Goal: Task Accomplishment & Management: Complete application form

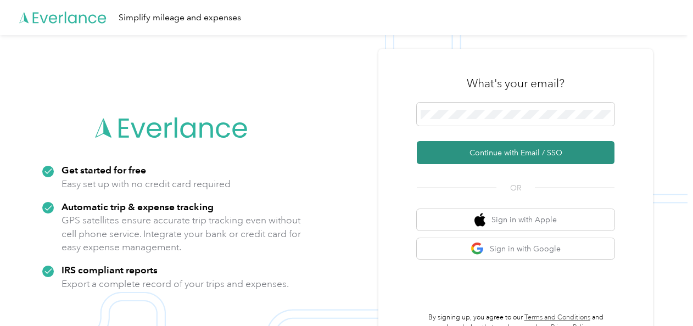
click at [509, 151] on button "Continue with Email / SSO" at bounding box center [516, 152] width 198 height 23
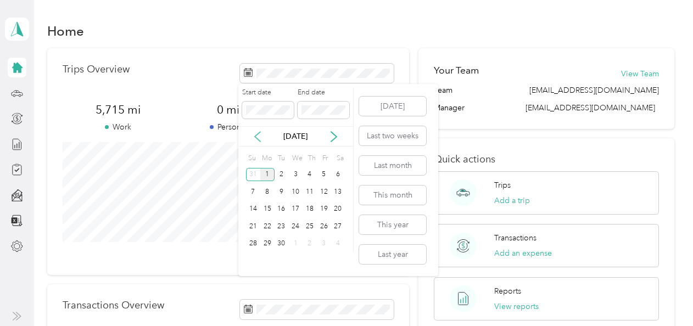
click at [258, 136] on icon at bounding box center [257, 136] width 11 height 11
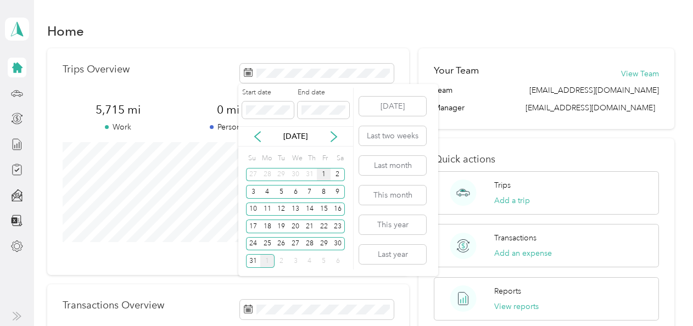
click at [327, 173] on div "1" at bounding box center [324, 175] width 14 height 14
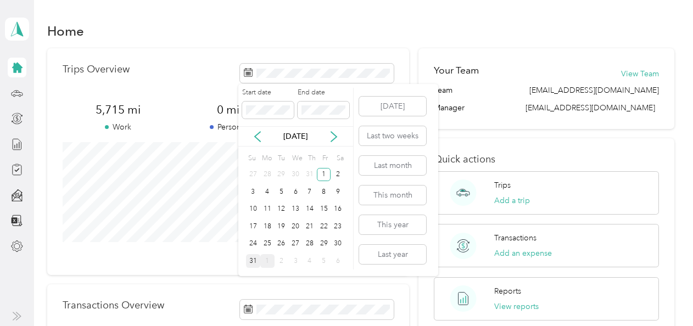
click at [251, 260] on div "31" at bounding box center [253, 261] width 14 height 14
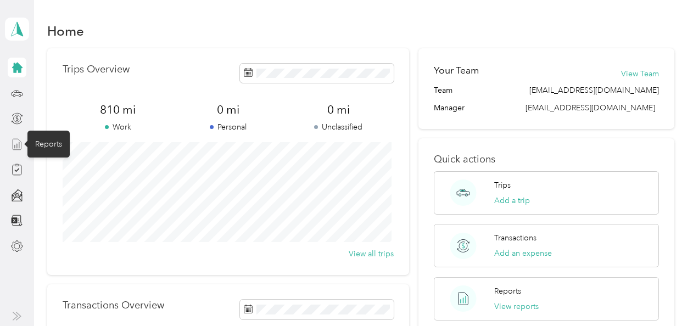
click at [19, 142] on line at bounding box center [19, 145] width 0 height 6
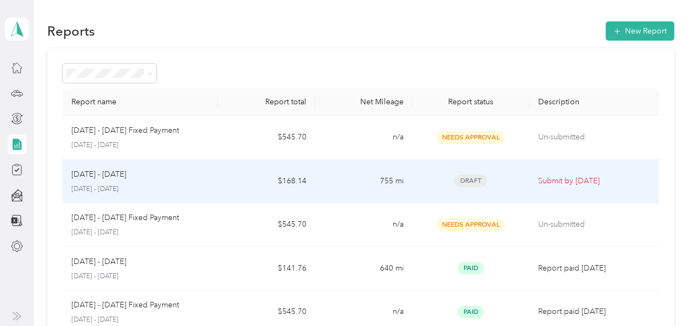
click at [94, 182] on div "[DATE] - [DATE] [DATE] - [DATE]" at bounding box center [140, 182] width 138 height 26
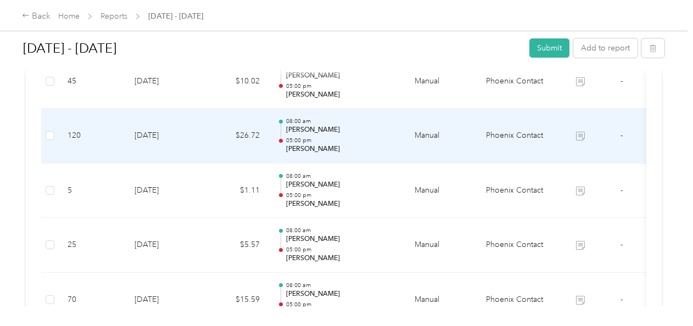
scroll to position [604, 0]
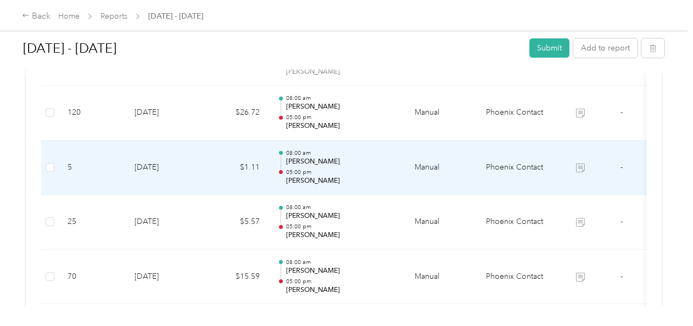
click at [68, 169] on td "5" at bounding box center [92, 168] width 67 height 55
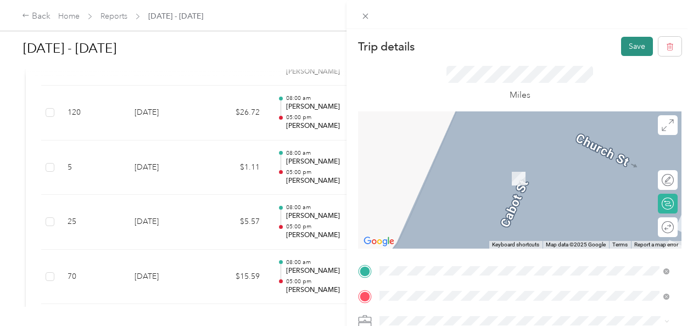
click at [628, 45] on button "Save" at bounding box center [637, 46] width 32 height 19
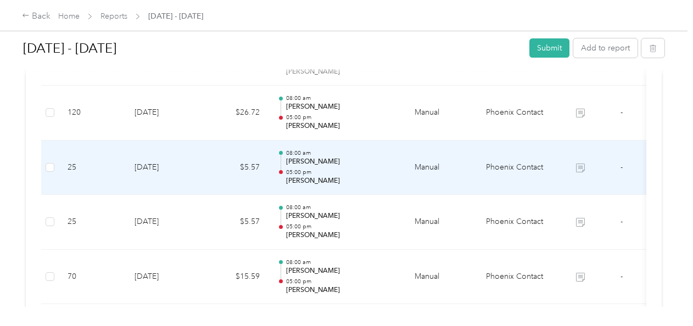
click at [80, 166] on td "25" at bounding box center [92, 168] width 67 height 55
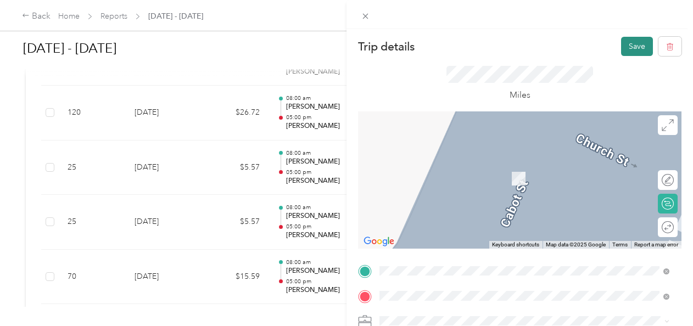
click at [629, 44] on button "Save" at bounding box center [637, 46] width 32 height 19
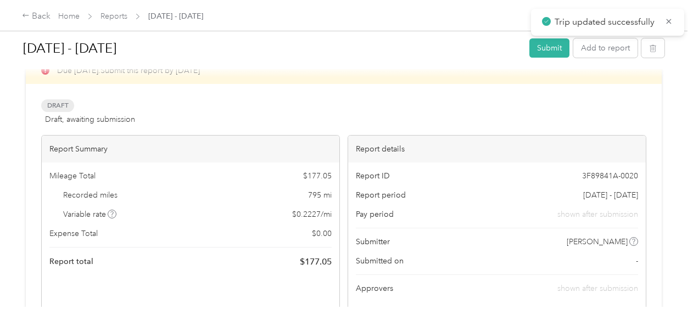
scroll to position [0, 0]
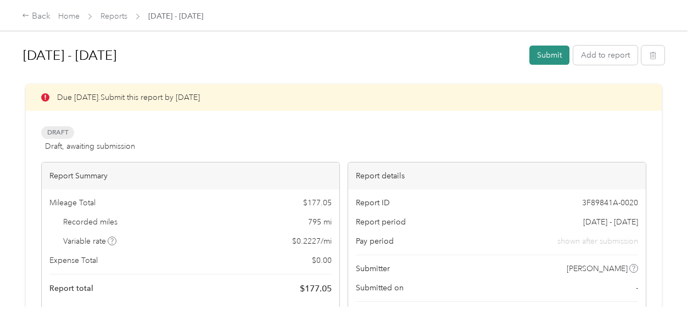
click at [545, 57] on button "Submit" at bounding box center [549, 55] width 40 height 19
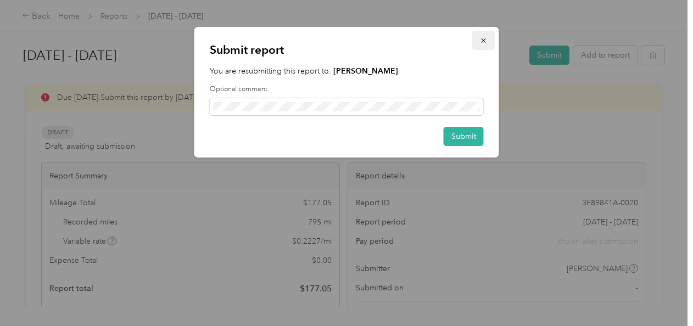
click at [483, 46] on button "button" at bounding box center [483, 40] width 23 height 19
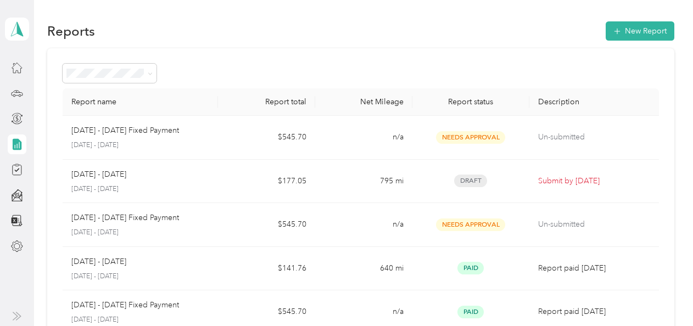
click at [18, 144] on icon at bounding box center [17, 144] width 9 height 12
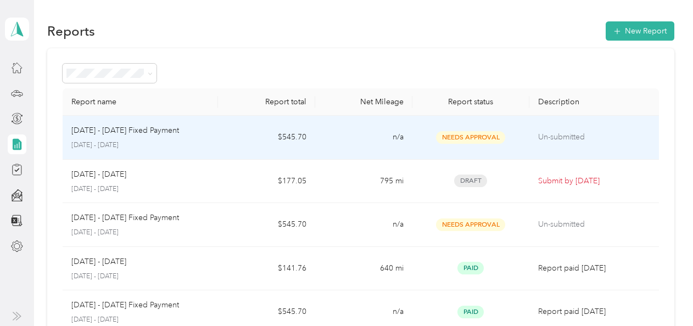
click at [151, 136] on p "[DATE] - [DATE] Fixed Payment" at bounding box center [125, 131] width 108 height 12
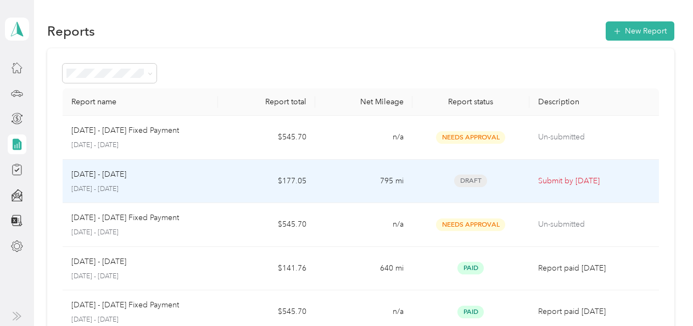
click at [198, 183] on div "[DATE] - [DATE] [DATE] - [DATE]" at bounding box center [140, 182] width 138 height 26
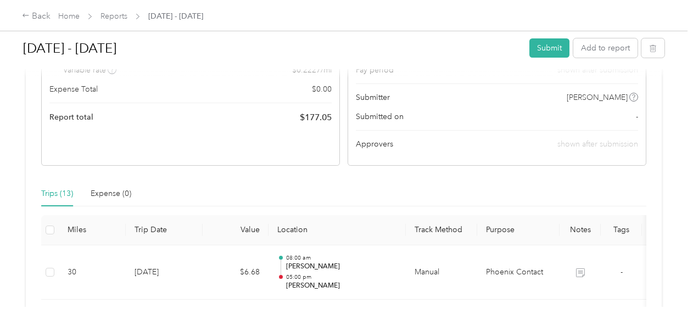
scroll to position [165, 0]
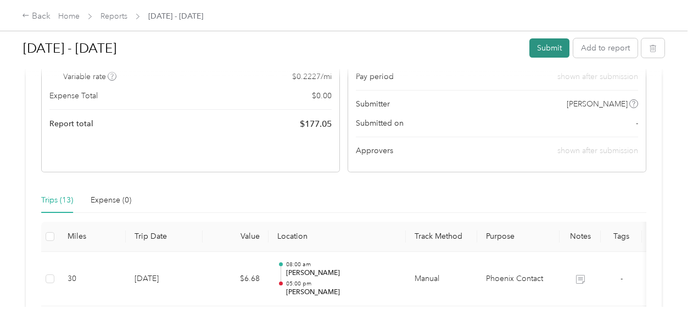
click at [546, 49] on button "Submit" at bounding box center [549, 47] width 40 height 19
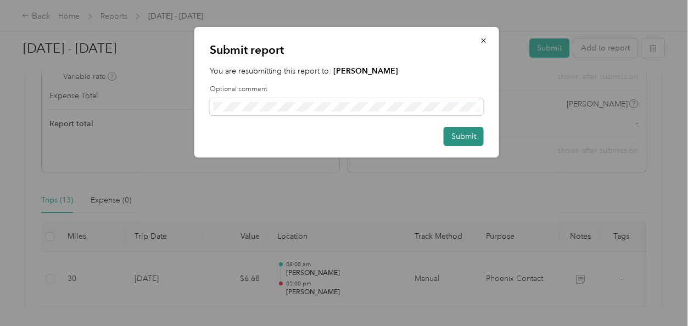
click at [467, 136] on button "Submit" at bounding box center [464, 136] width 40 height 19
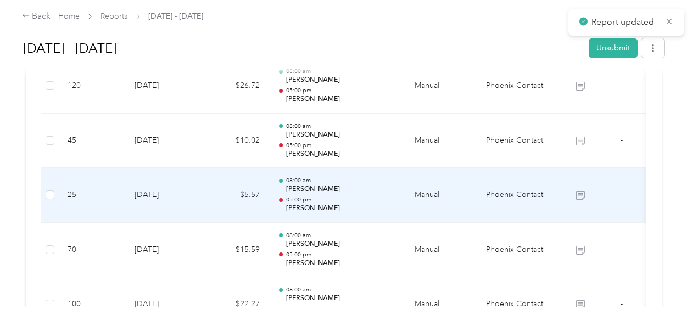
scroll to position [506, 0]
